Goal: Obtain resource: Obtain resource

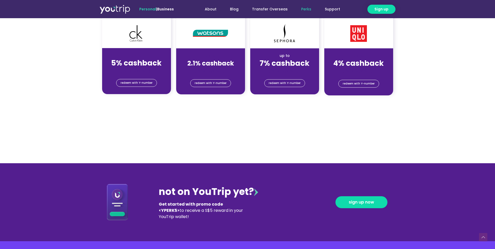
scroll to position [367, 0]
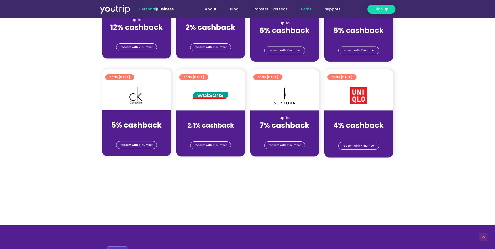
click at [322, 148] on section "ends 31 Dec 2025 up to 4% cashback (for stays only) redeem with Y-number" at bounding box center [358, 113] width 74 height 88
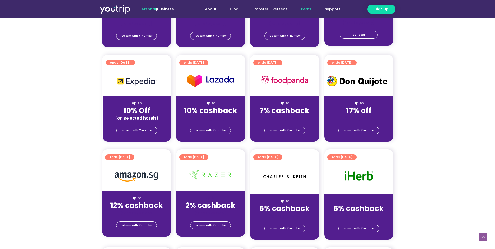
scroll to position [0, 0]
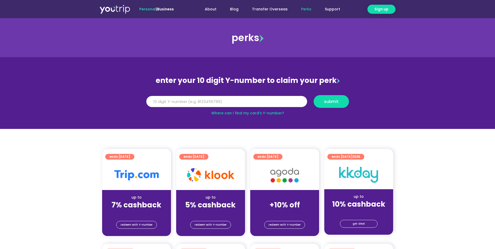
click at [294, 100] on input "Y Number" at bounding box center [226, 101] width 161 height 11
click at [287, 102] on input "Y Number" at bounding box center [226, 101] width 161 height 11
click at [313, 95] on button "submit" at bounding box center [330, 101] width 35 height 13
type input "8000000000"
click at [313, 95] on button "submit" at bounding box center [330, 101] width 35 height 13
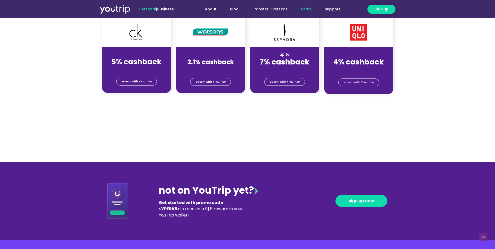
scroll to position [518, 0]
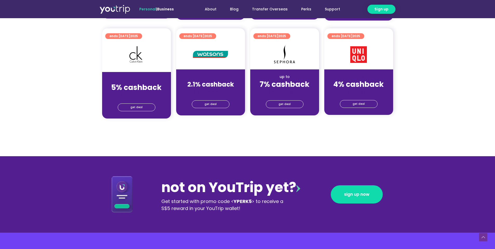
scroll to position [428, 0]
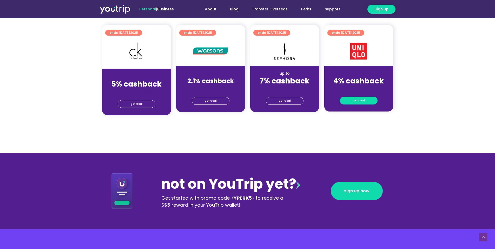
click at [363, 97] on span "get deal" at bounding box center [358, 100] width 12 height 7
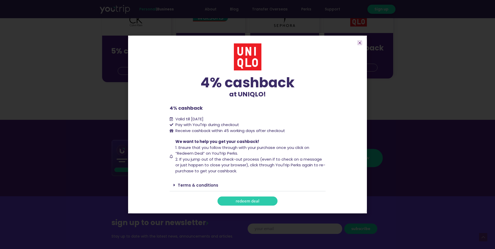
scroll to position [463, 0]
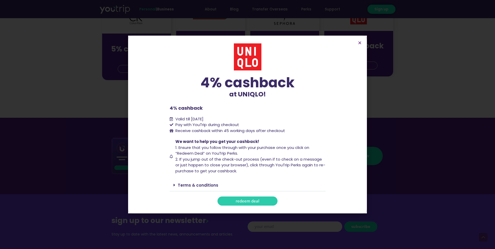
click at [204, 187] on link "Terms & conditions" at bounding box center [198, 184] width 40 height 5
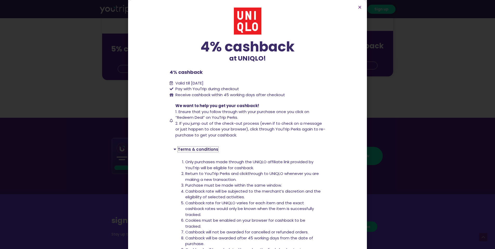
scroll to position [0, 0]
